Goal: Use online tool/utility: Utilize a website feature to perform a specific function

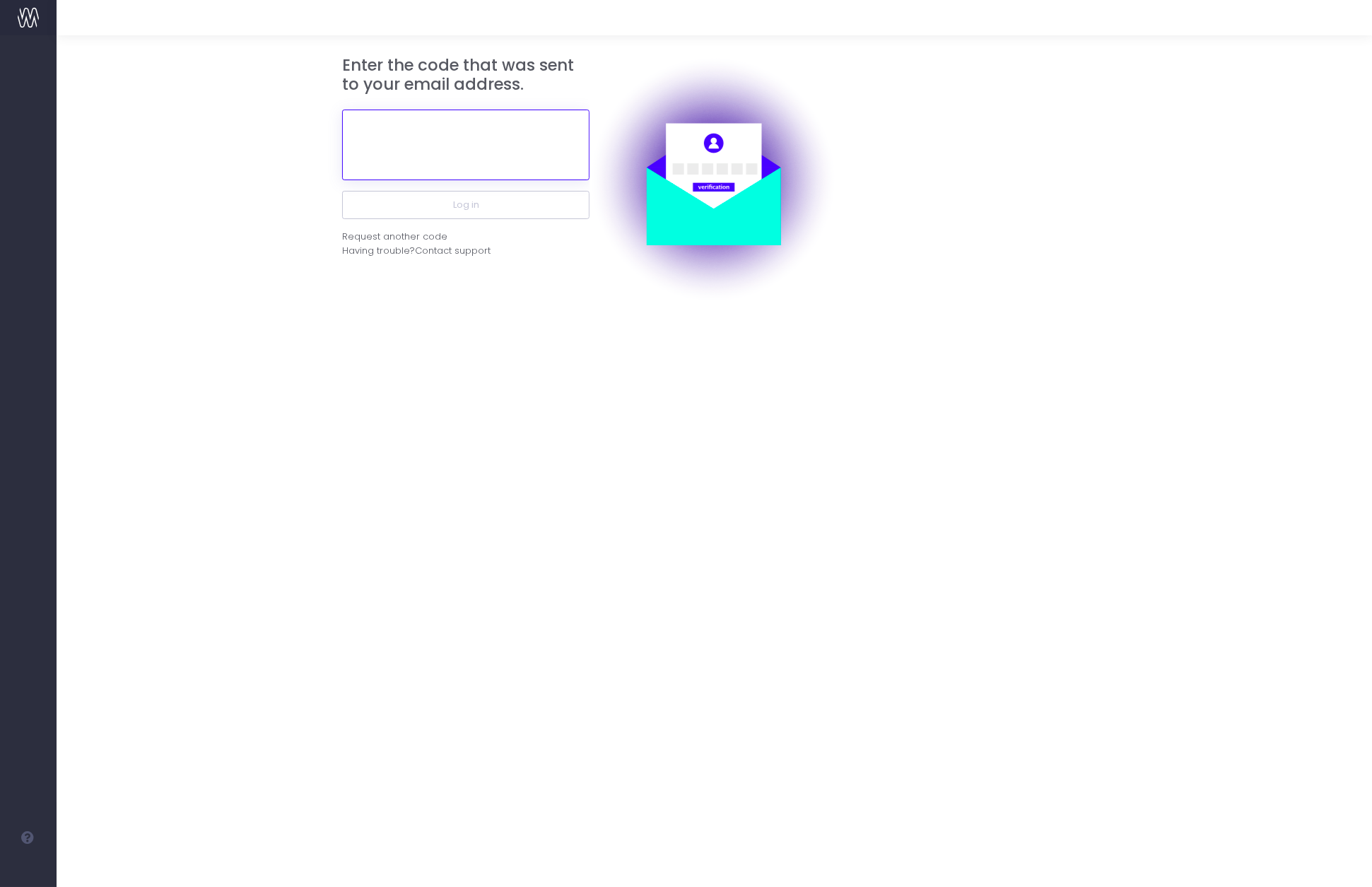
click at [460, 155] on input "text" at bounding box center [466, 144] width 248 height 70
paste input "10649"
type input "106493"
click at [342, 191] on button "Log in" at bounding box center [466, 205] width 248 height 29
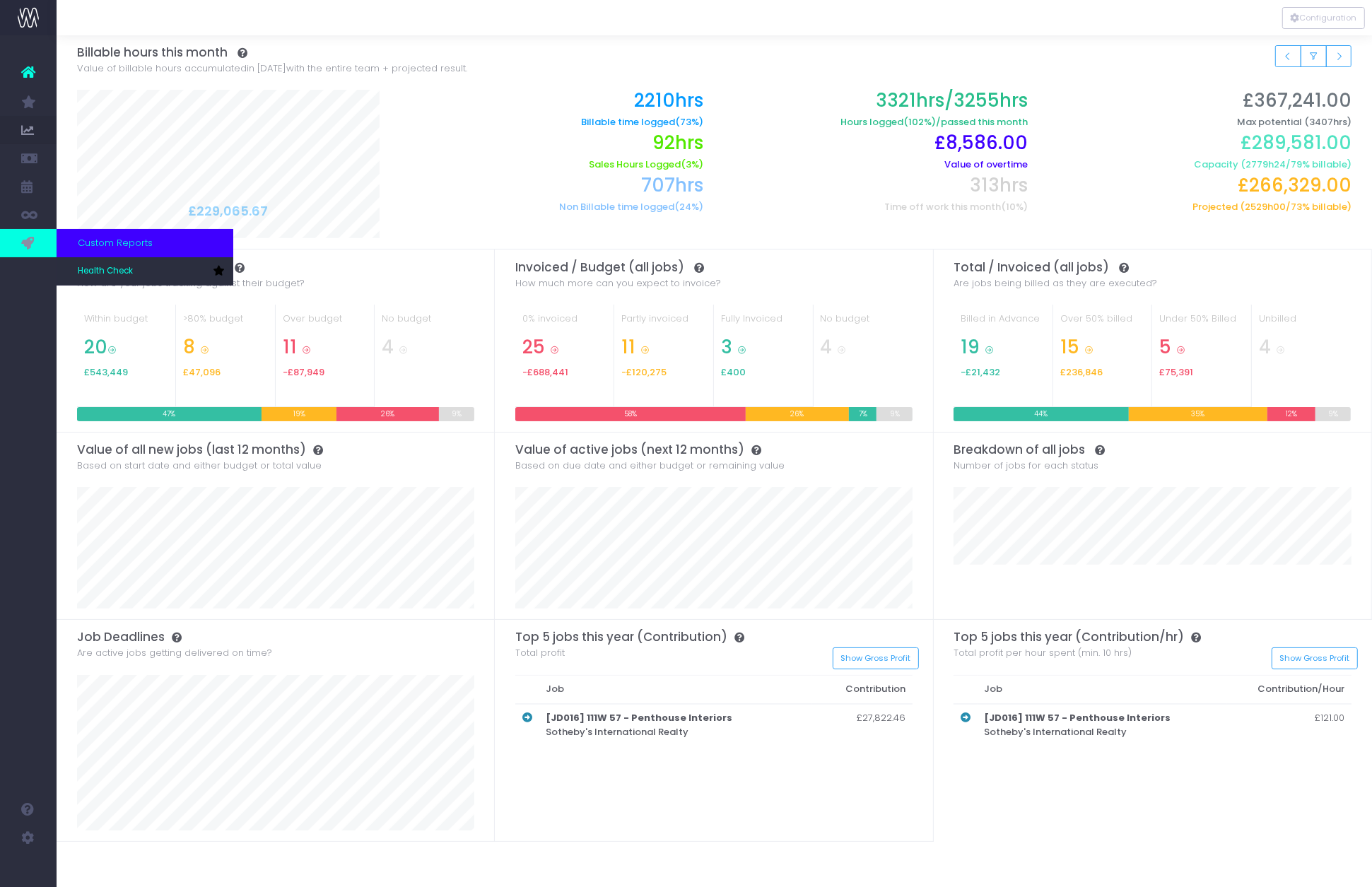
click at [32, 236] on icon at bounding box center [28, 243] width 14 height 15
click at [122, 273] on span "Health Check" at bounding box center [105, 271] width 55 height 12
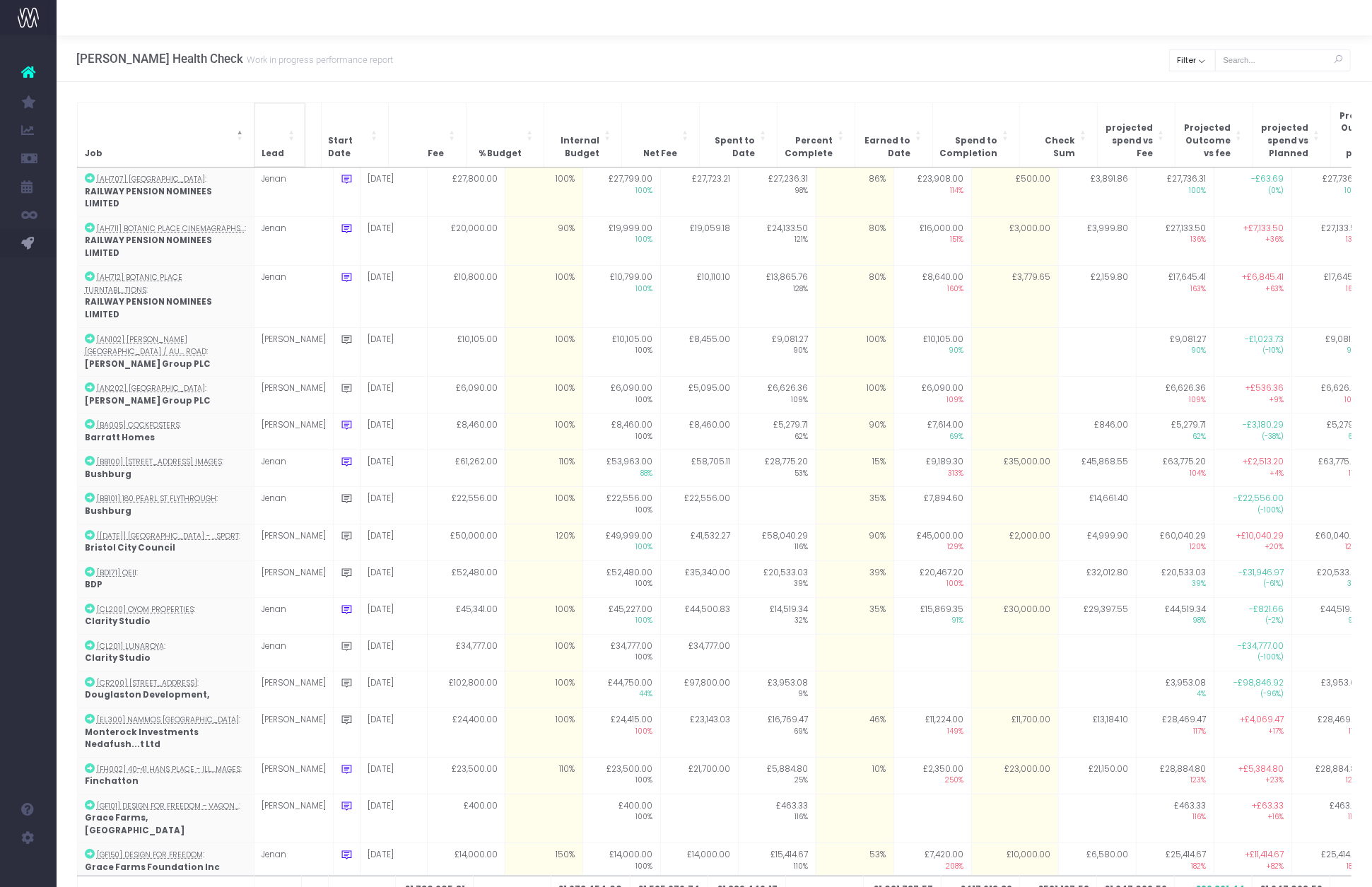
click at [273, 148] on span "Lead" at bounding box center [273, 154] width 23 height 12
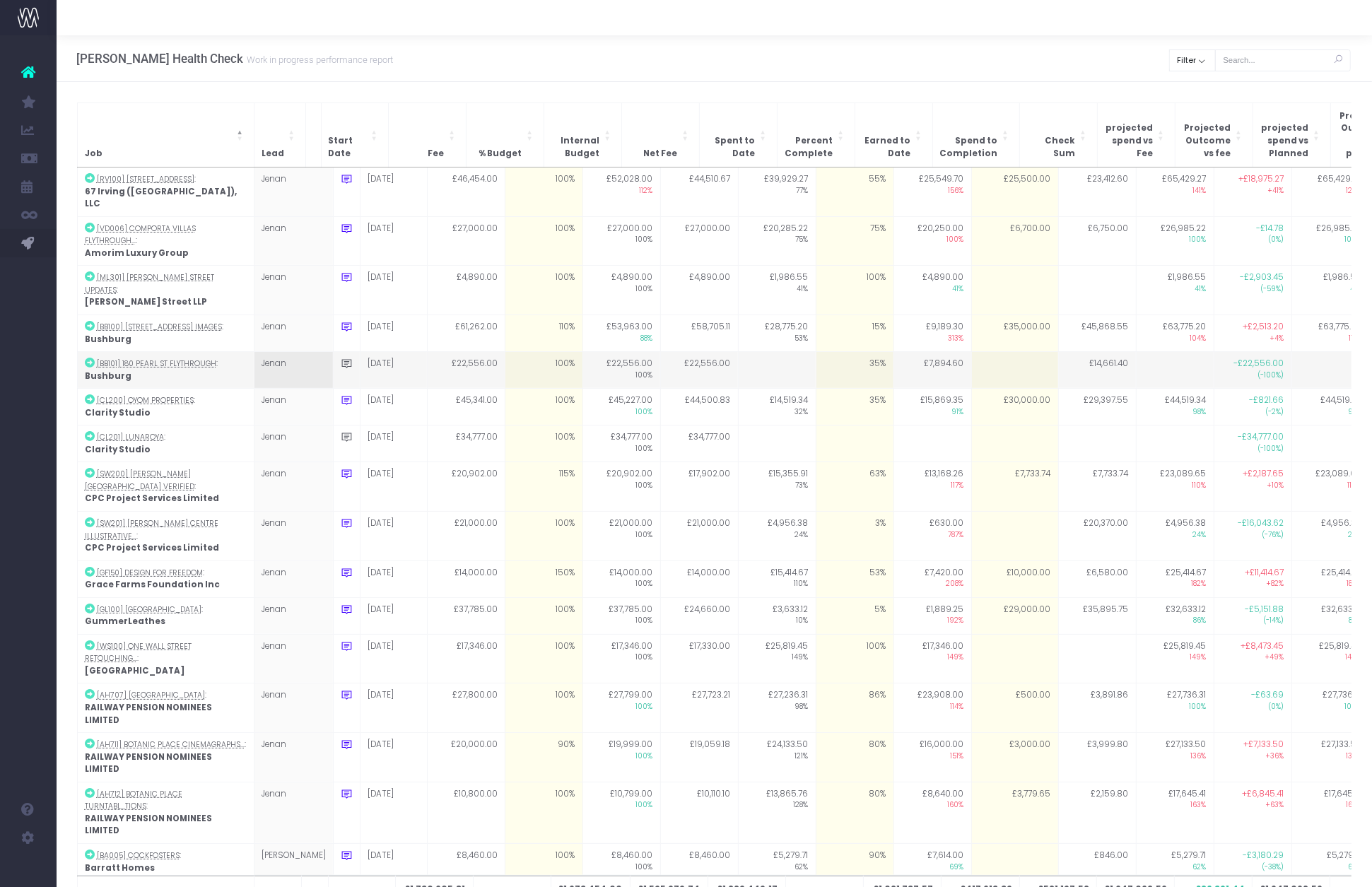
click at [836, 352] on td "35%" at bounding box center [855, 370] width 78 height 37
click at [989, 352] on td at bounding box center [1014, 370] width 87 height 37
type input "0"
click at [990, 352] on td at bounding box center [1014, 370] width 87 height 37
type input "0"
